Goal: Check status: Check status

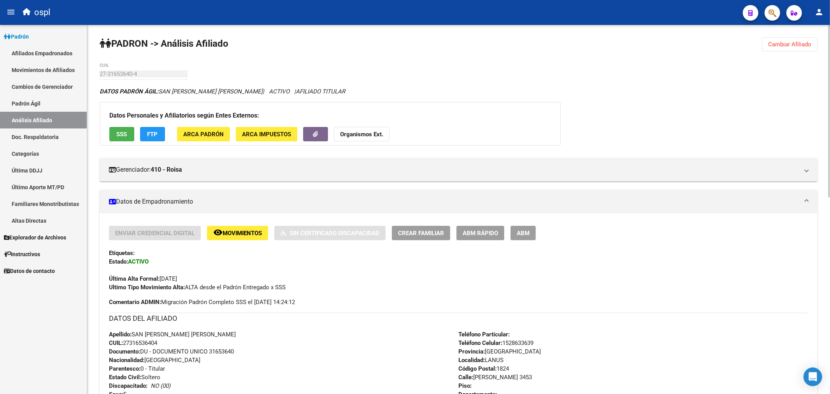
click at [801, 42] on span "Cambiar Afiliado" at bounding box center [789, 44] width 43 height 7
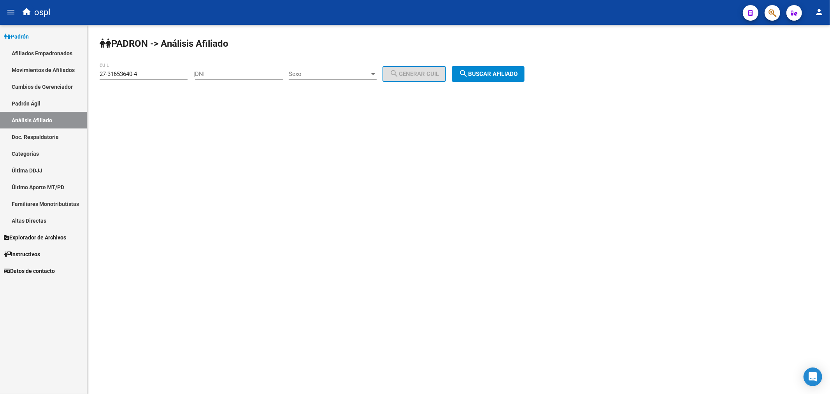
click at [144, 70] on div "27-31653640-4 CUIL" at bounding box center [144, 71] width 88 height 17
type input "20-94844157-9"
click at [485, 70] on button "search Buscar afiliado" at bounding box center [488, 74] width 73 height 16
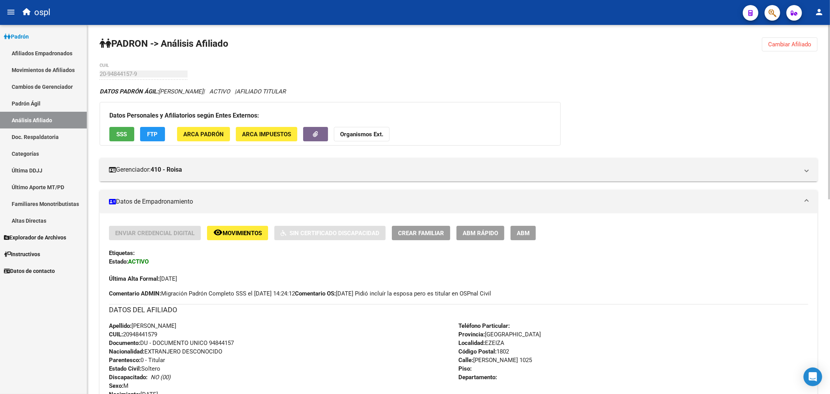
click at [336, 297] on strong "Comentario OS:" at bounding box center [315, 293] width 41 height 7
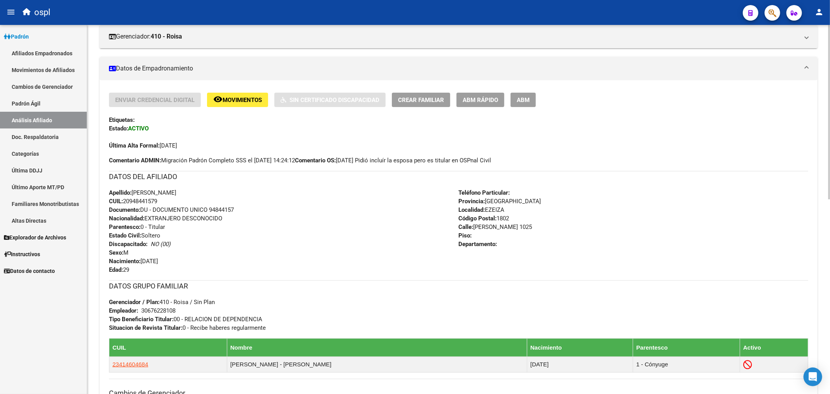
scroll to position [133, 0]
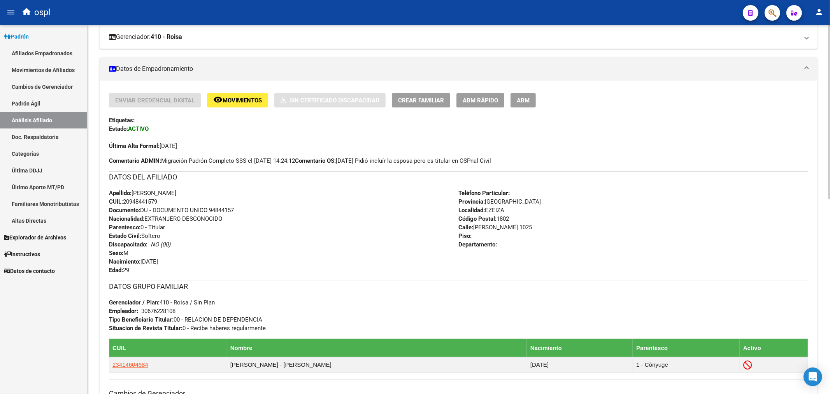
click at [423, 45] on mat-expansion-panel-header "Gerenciador: 410 - Roisa" at bounding box center [459, 36] width 718 height 23
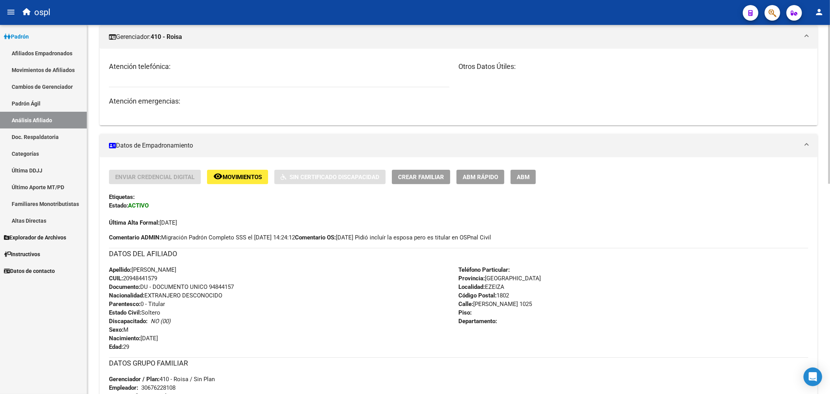
click at [423, 41] on mat-panel-title "Gerenciador: 410 - Roisa" at bounding box center [454, 37] width 690 height 9
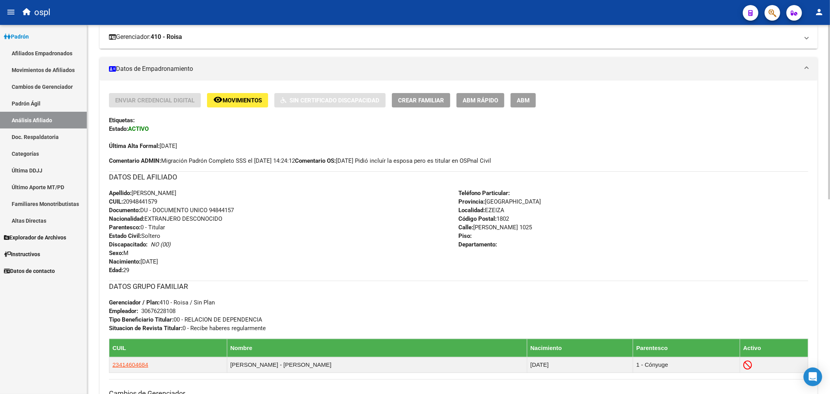
click at [419, 45] on mat-expansion-panel-header "Gerenciador: 410 - Roisa" at bounding box center [459, 36] width 718 height 23
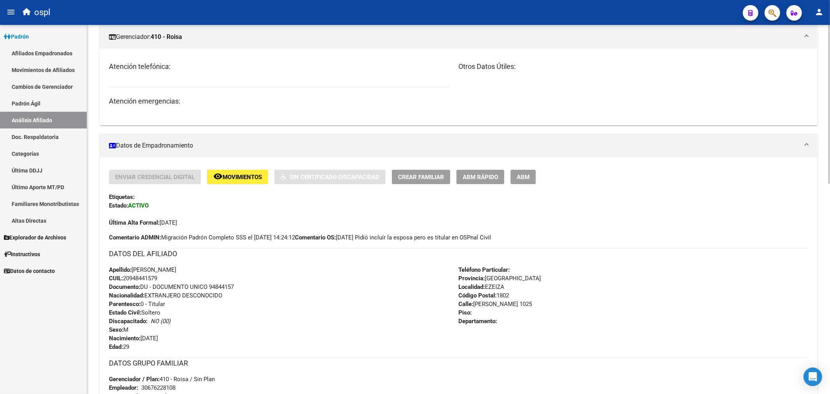
click at [419, 45] on mat-expansion-panel-header "Gerenciador: 410 - Roisa" at bounding box center [459, 36] width 718 height 23
